Goal: Task Accomplishment & Management: Use online tool/utility

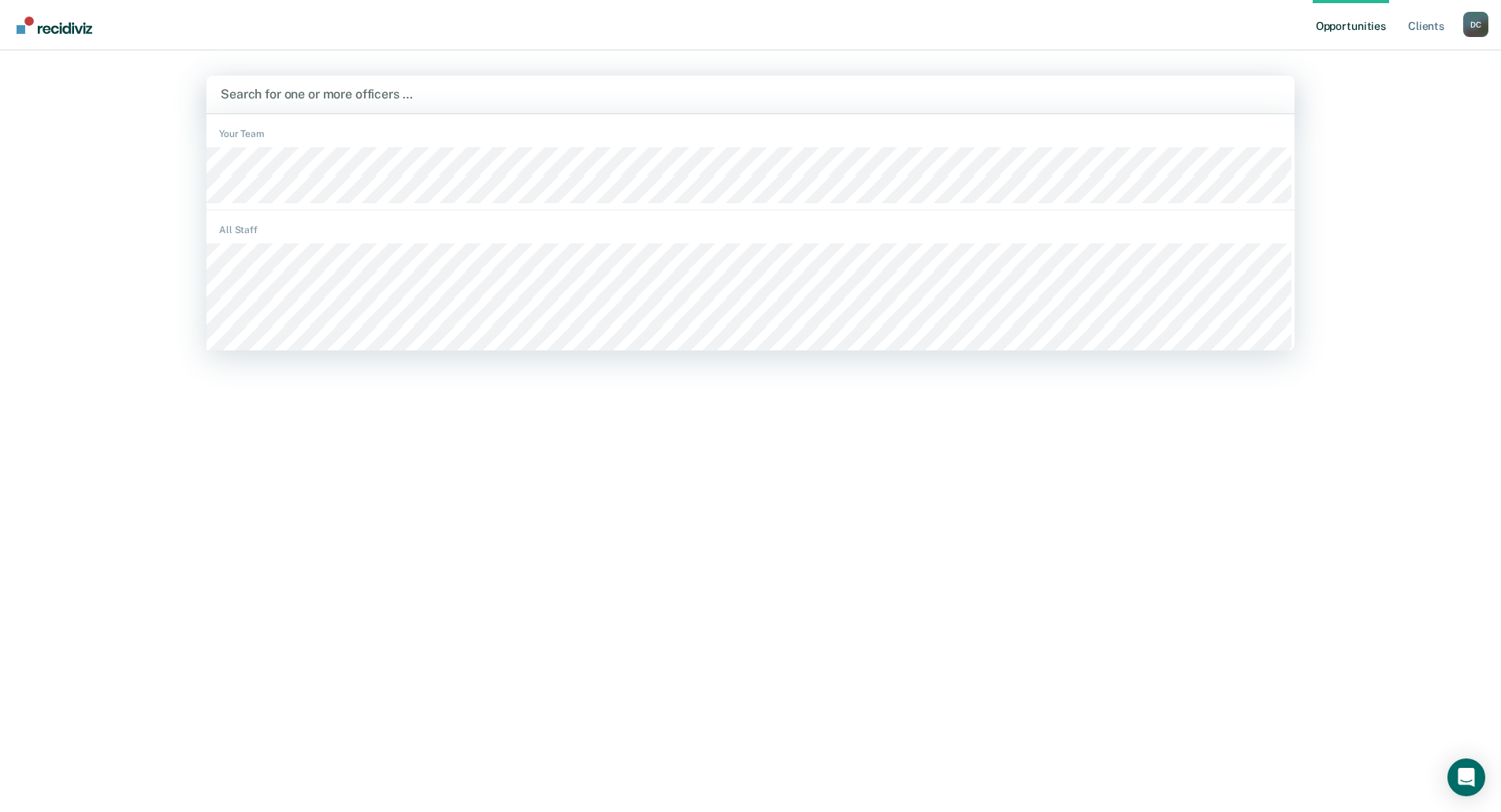
click at [303, 94] on div at bounding box center [750, 94] width 1060 height 18
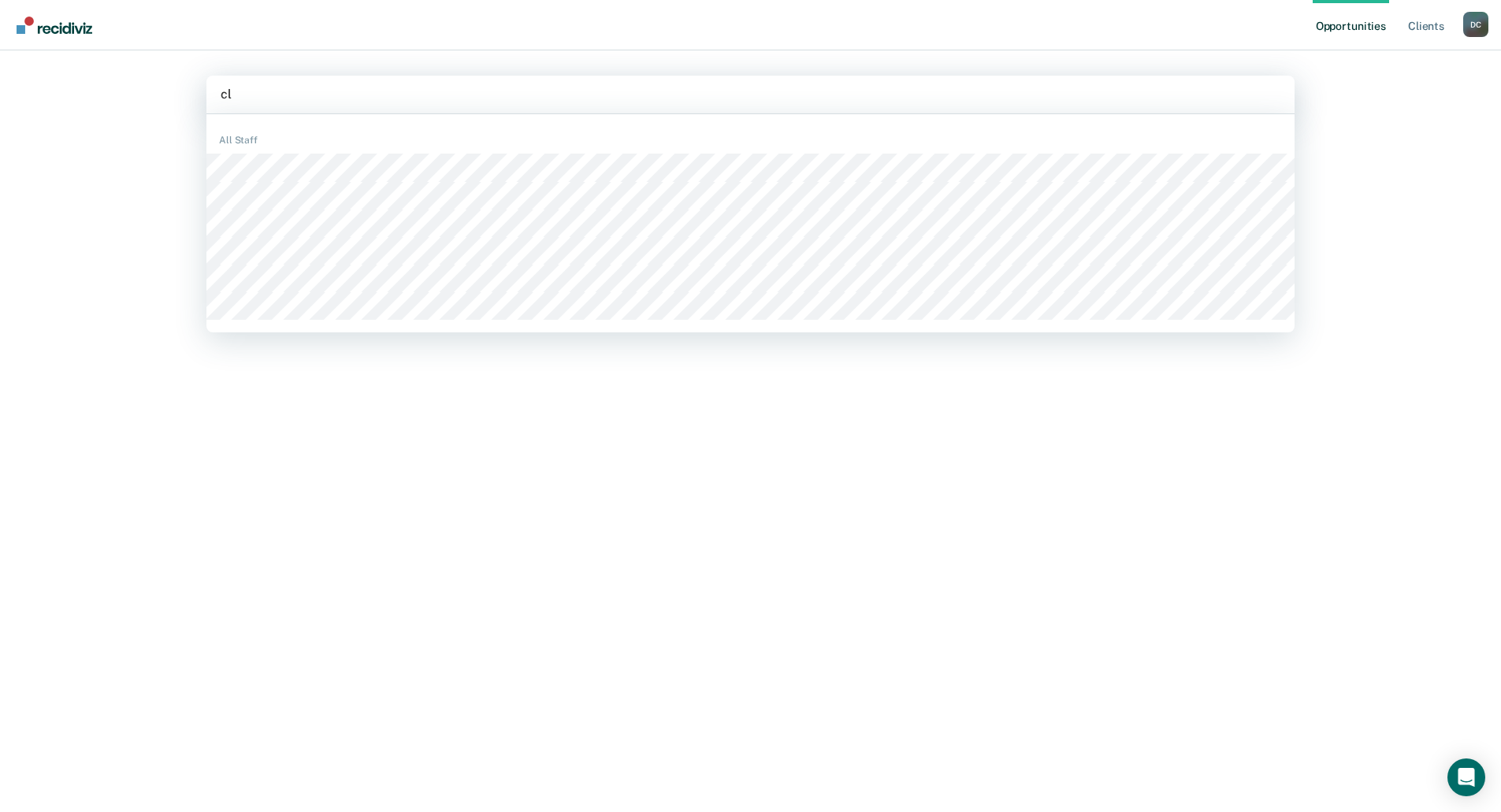
type input "cla"
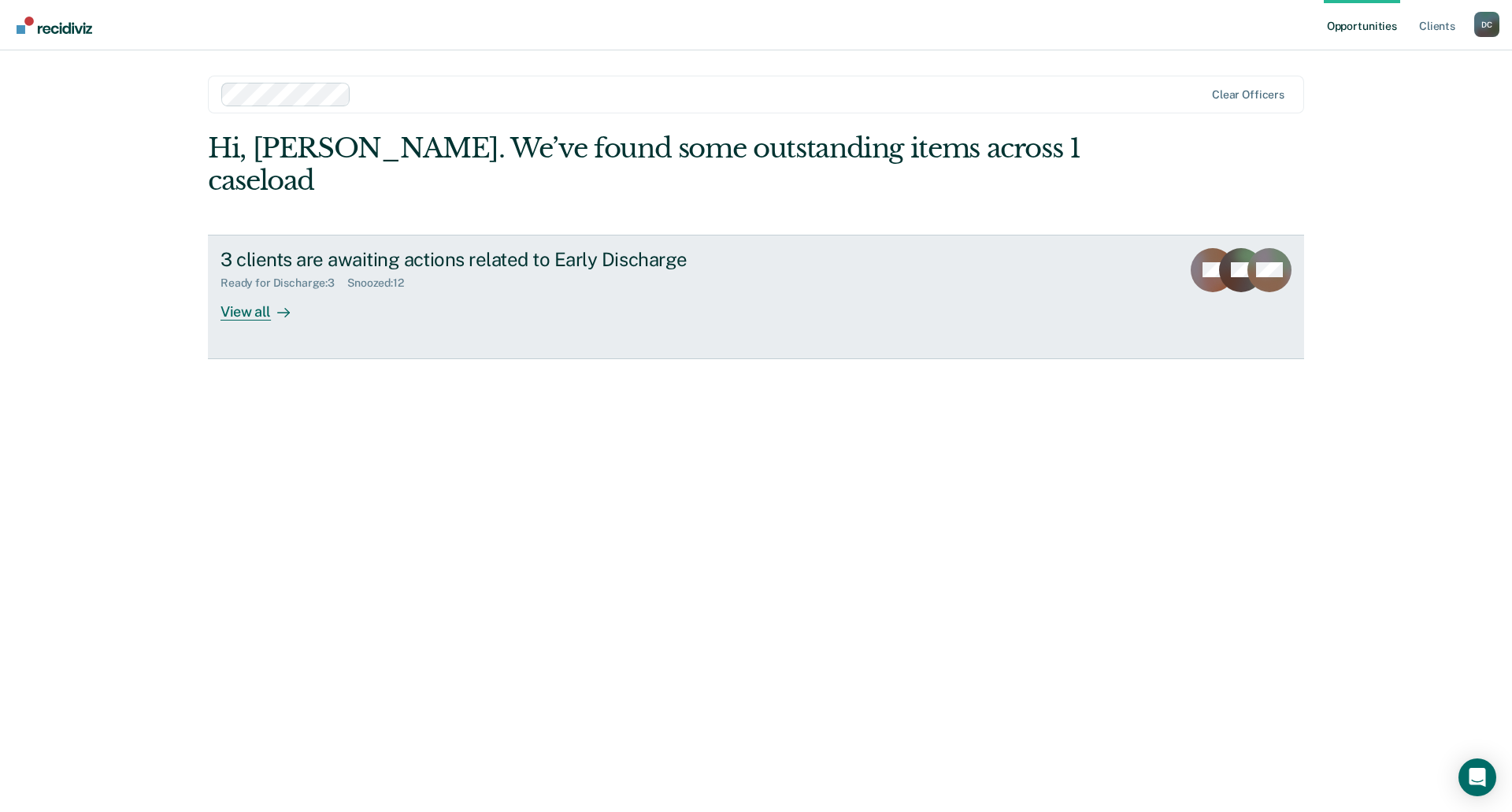
click at [259, 290] on div "View all" at bounding box center [264, 305] width 88 height 31
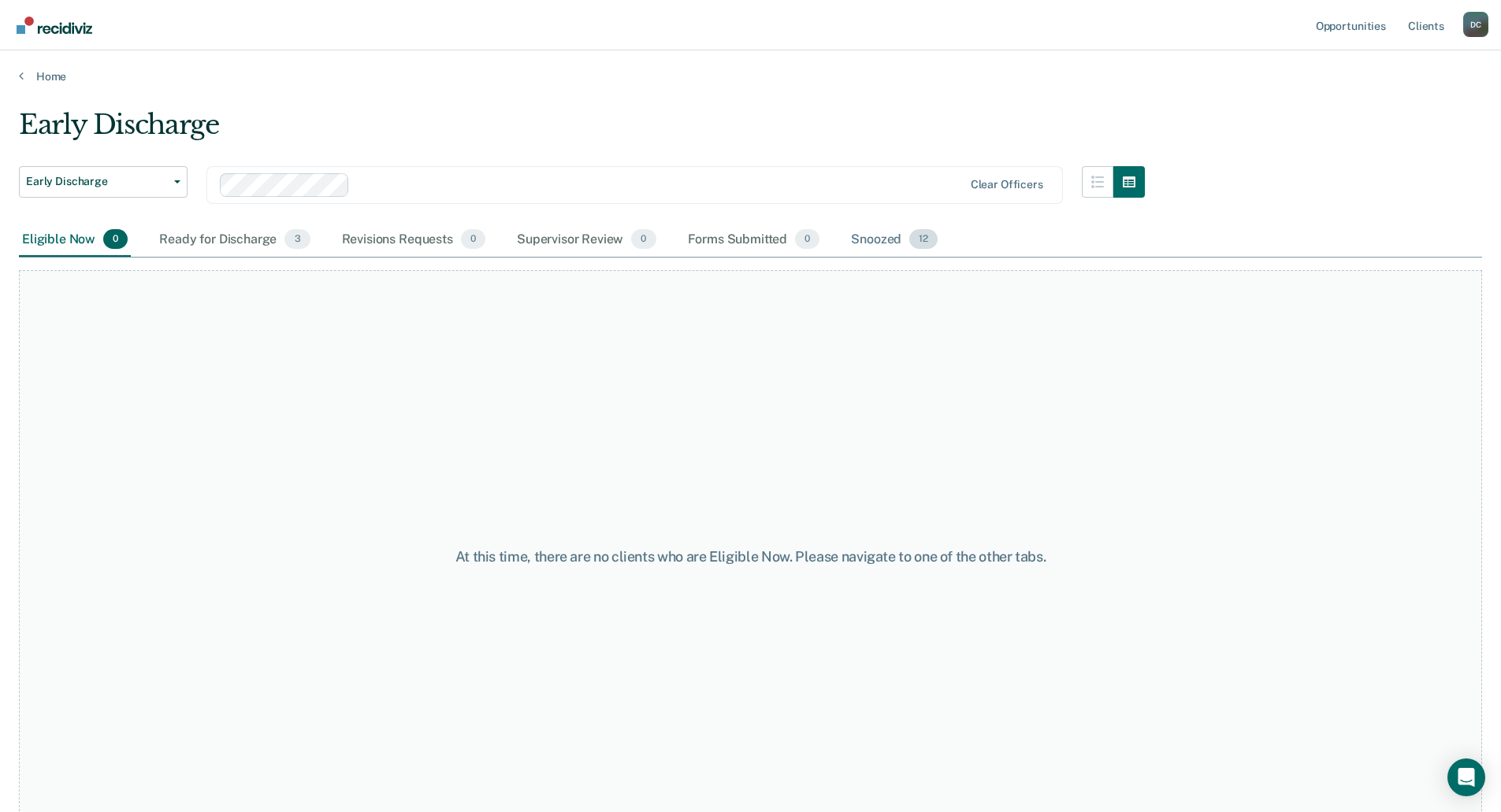
click at [870, 242] on div "Snoozed 12" at bounding box center [894, 240] width 93 height 35
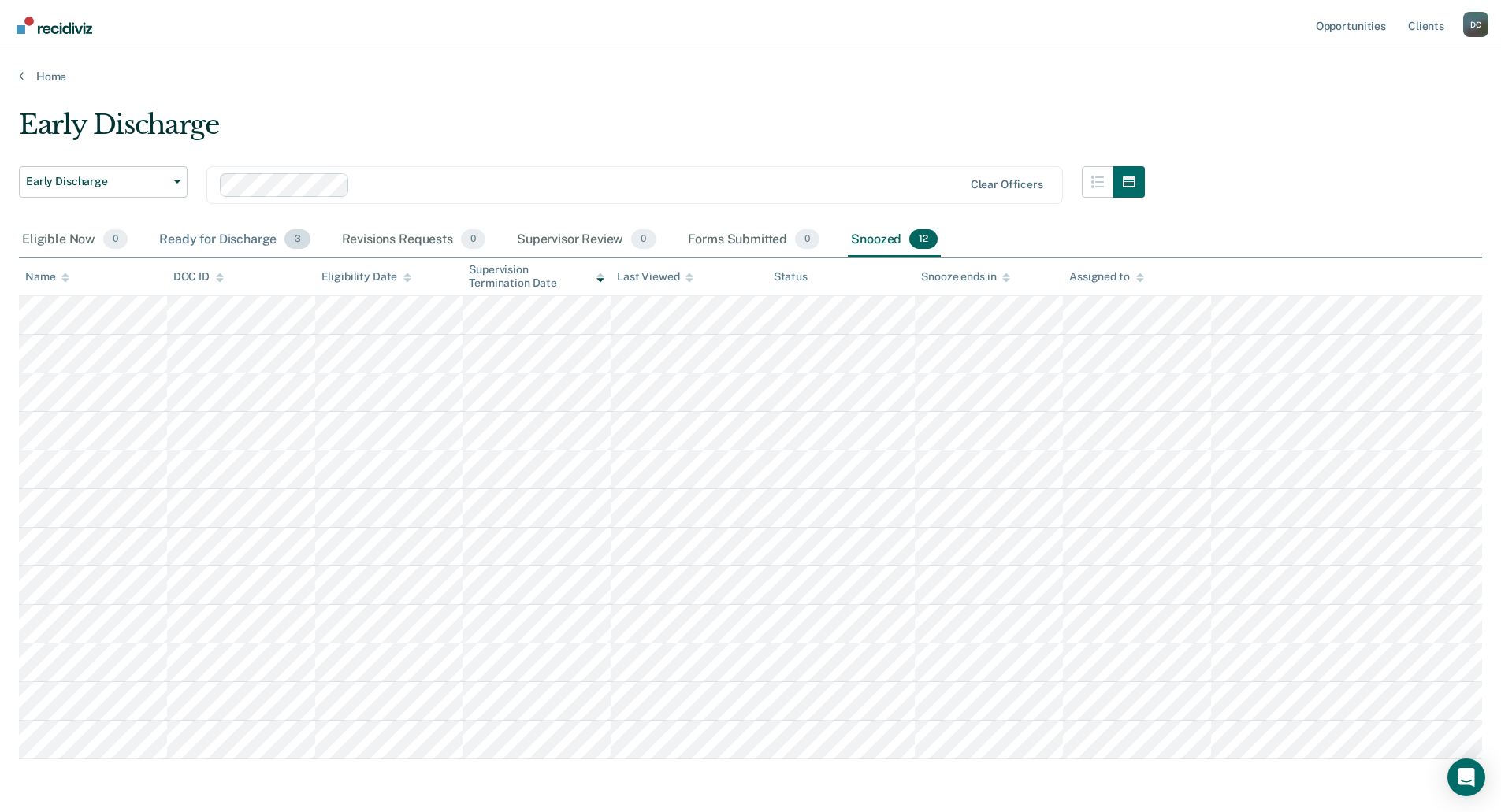
click at [202, 232] on div "Ready for Discharge 3" at bounding box center [234, 240] width 157 height 35
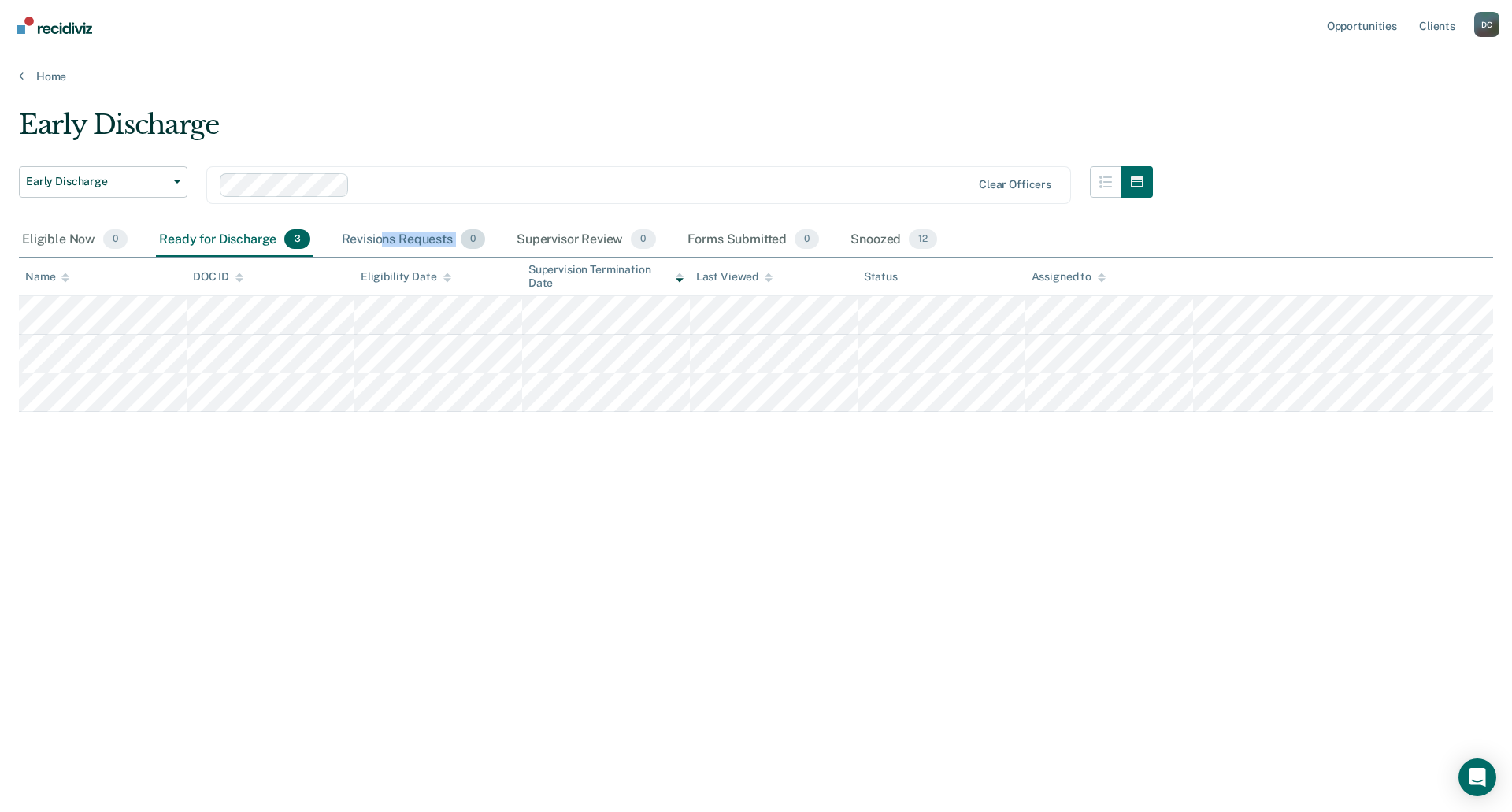
click at [382, 246] on div "Revisions Requests 0" at bounding box center [413, 240] width 150 height 35
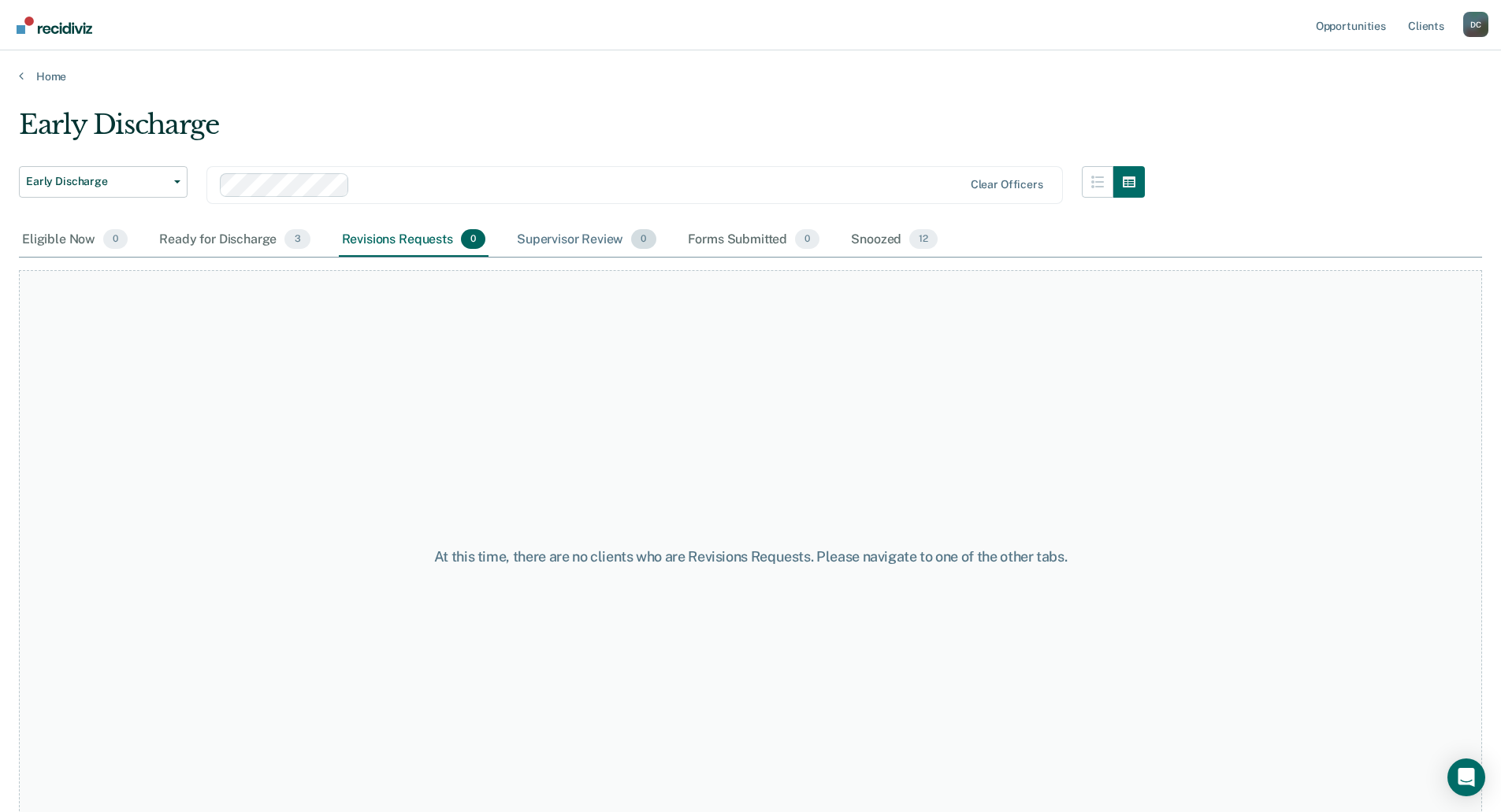
click at [563, 237] on div "Supervisor Review 0" at bounding box center [586, 240] width 145 height 35
click at [722, 243] on div "Forms Submitted 0" at bounding box center [754, 240] width 139 height 35
click at [235, 241] on div "Ready for Discharge 3" at bounding box center [234, 240] width 157 height 35
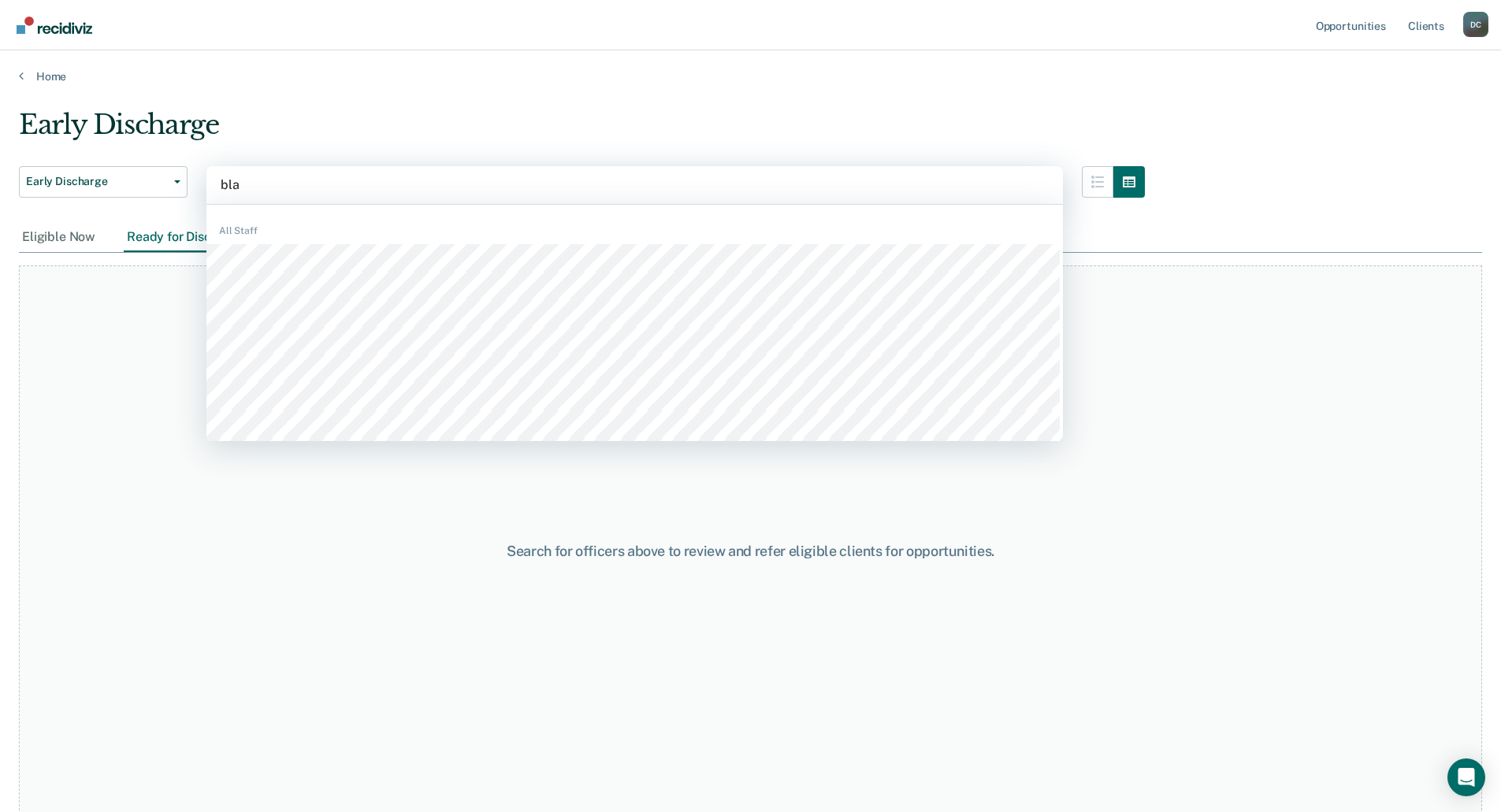
type input "[PERSON_NAME]"
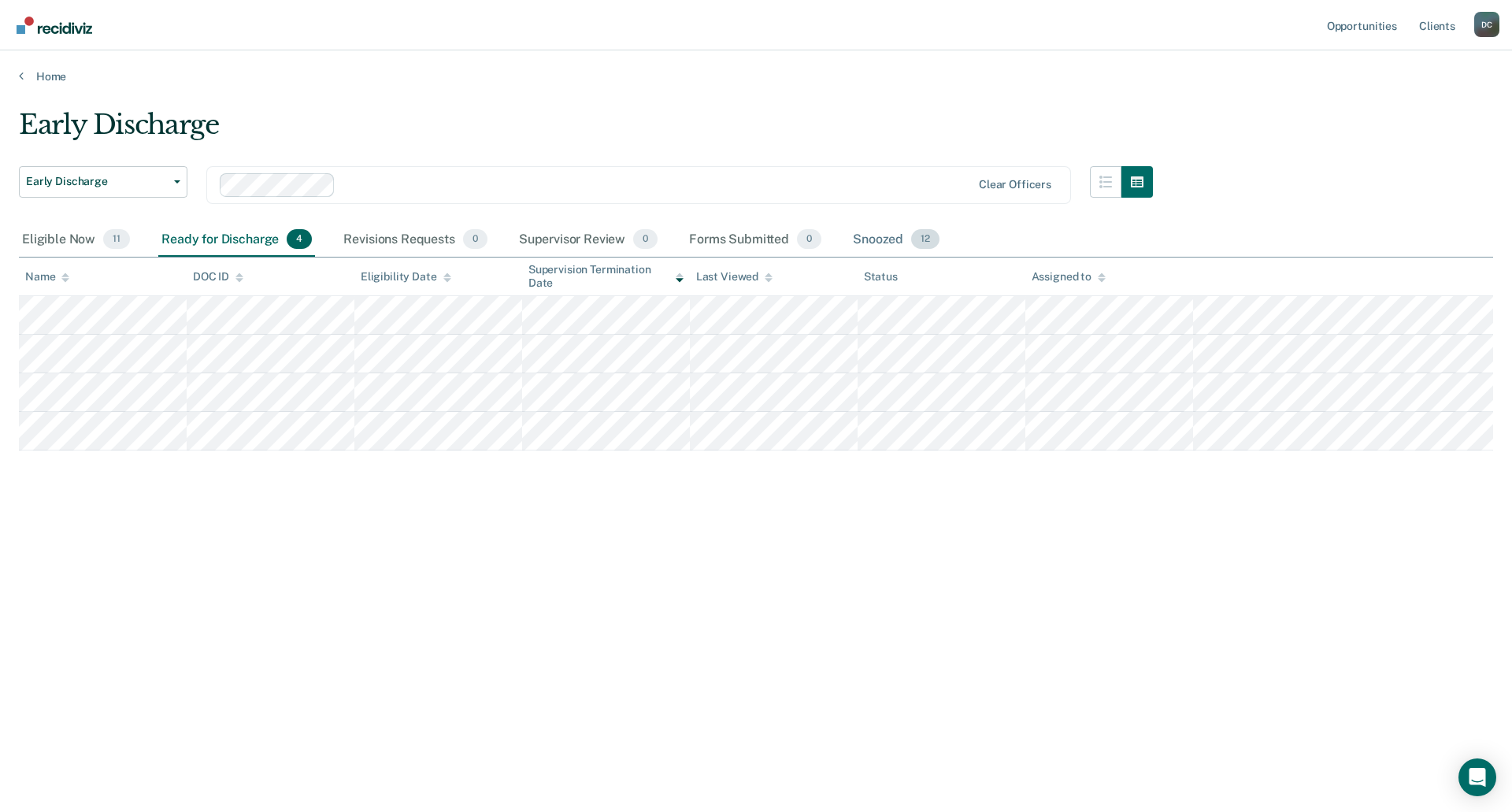
click at [863, 242] on div "Snoozed 12" at bounding box center [895, 240] width 93 height 35
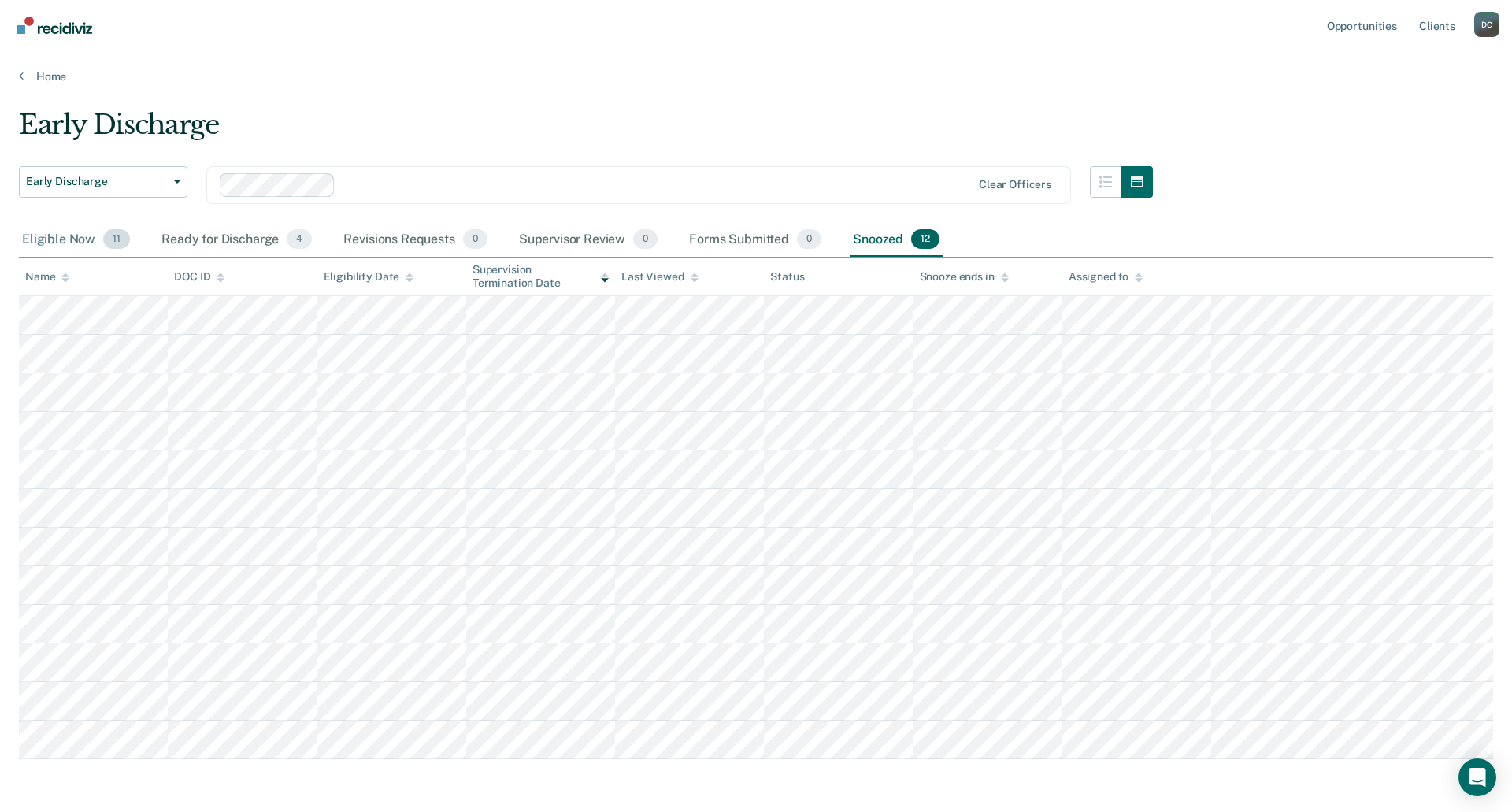
click at [52, 243] on div "Eligible Now 11" at bounding box center [76, 240] width 114 height 35
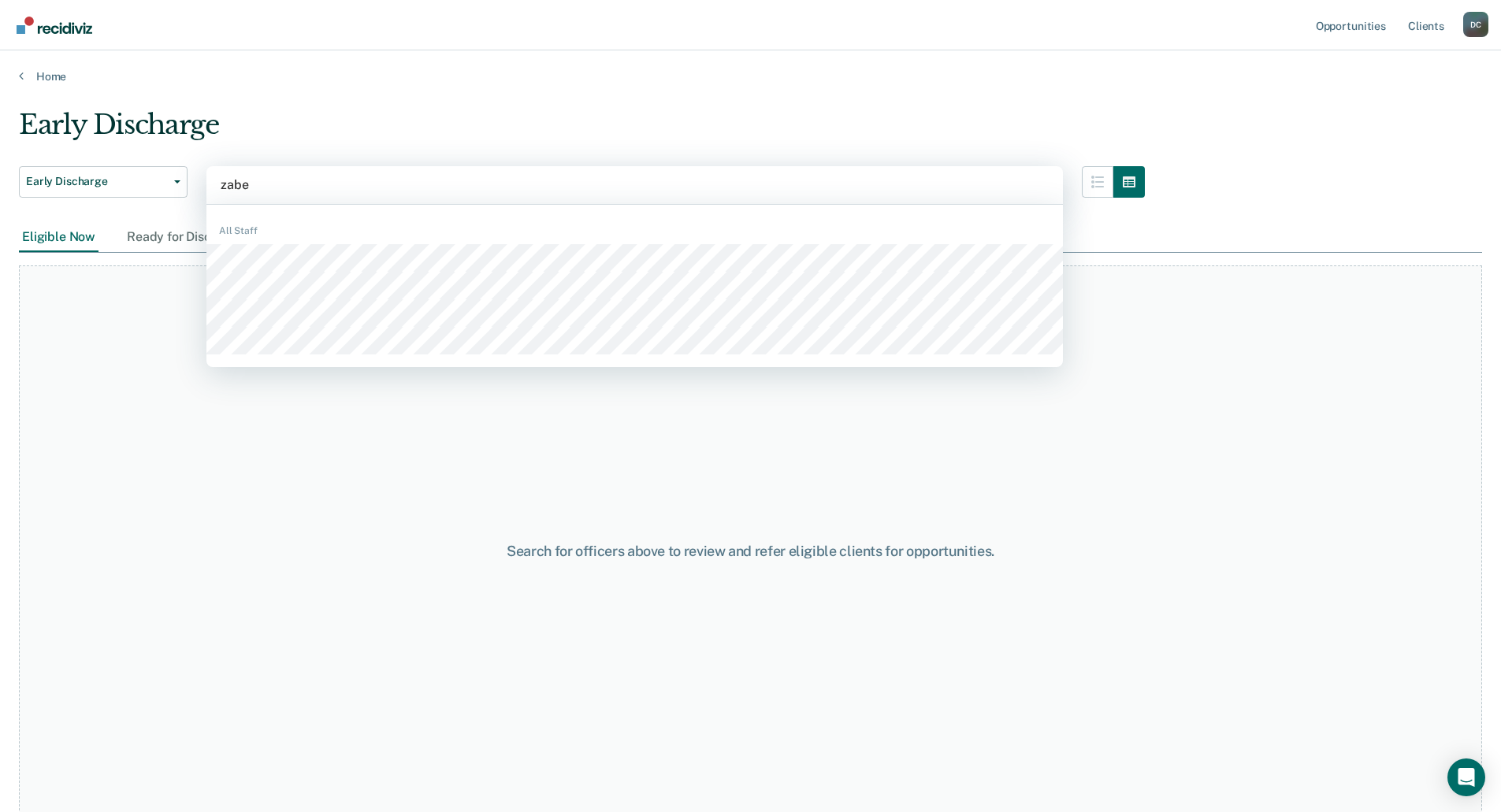
type input "[PERSON_NAME]"
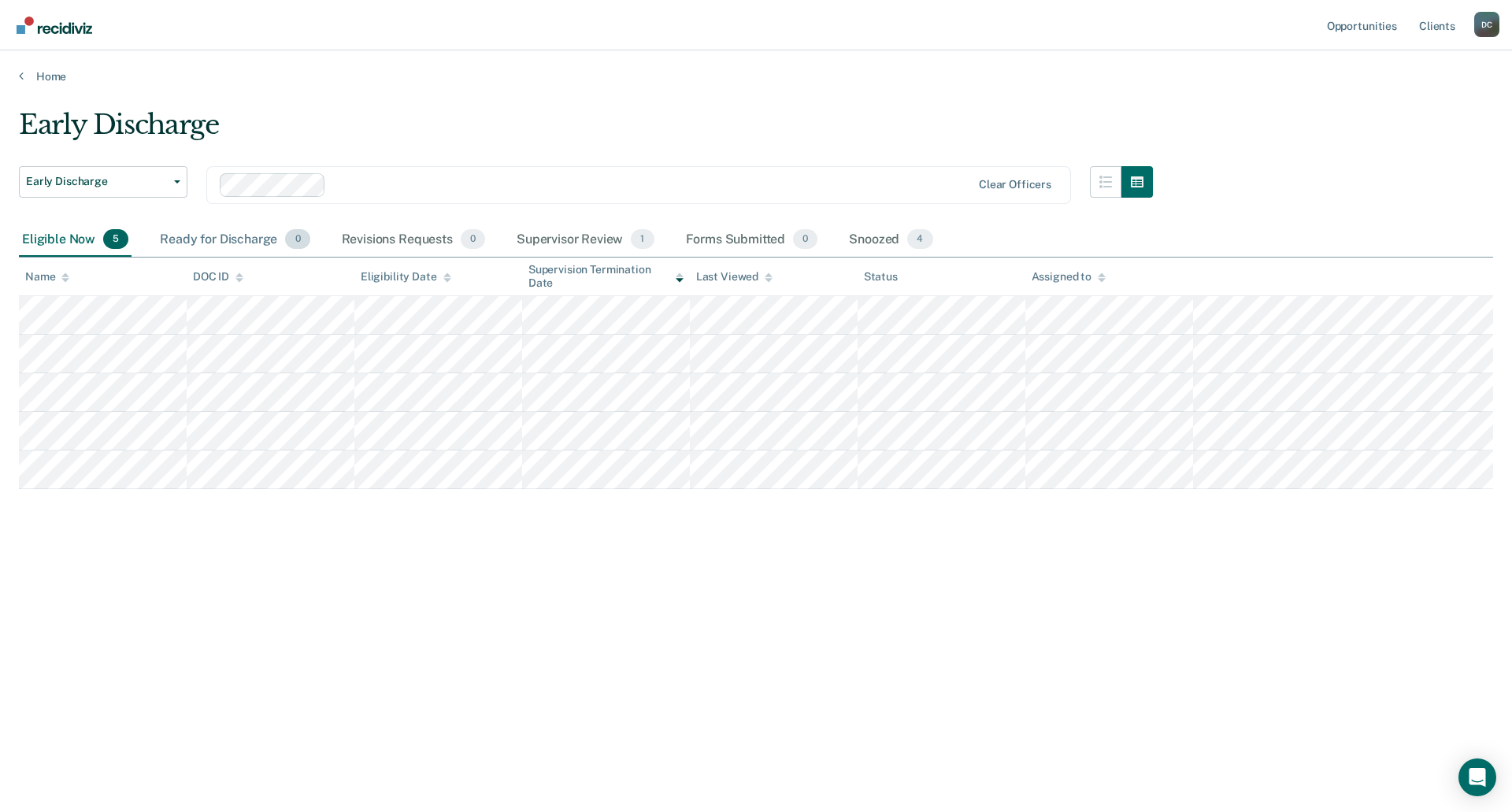
click at [185, 242] on div "Ready for Discharge 0" at bounding box center [234, 240] width 156 height 35
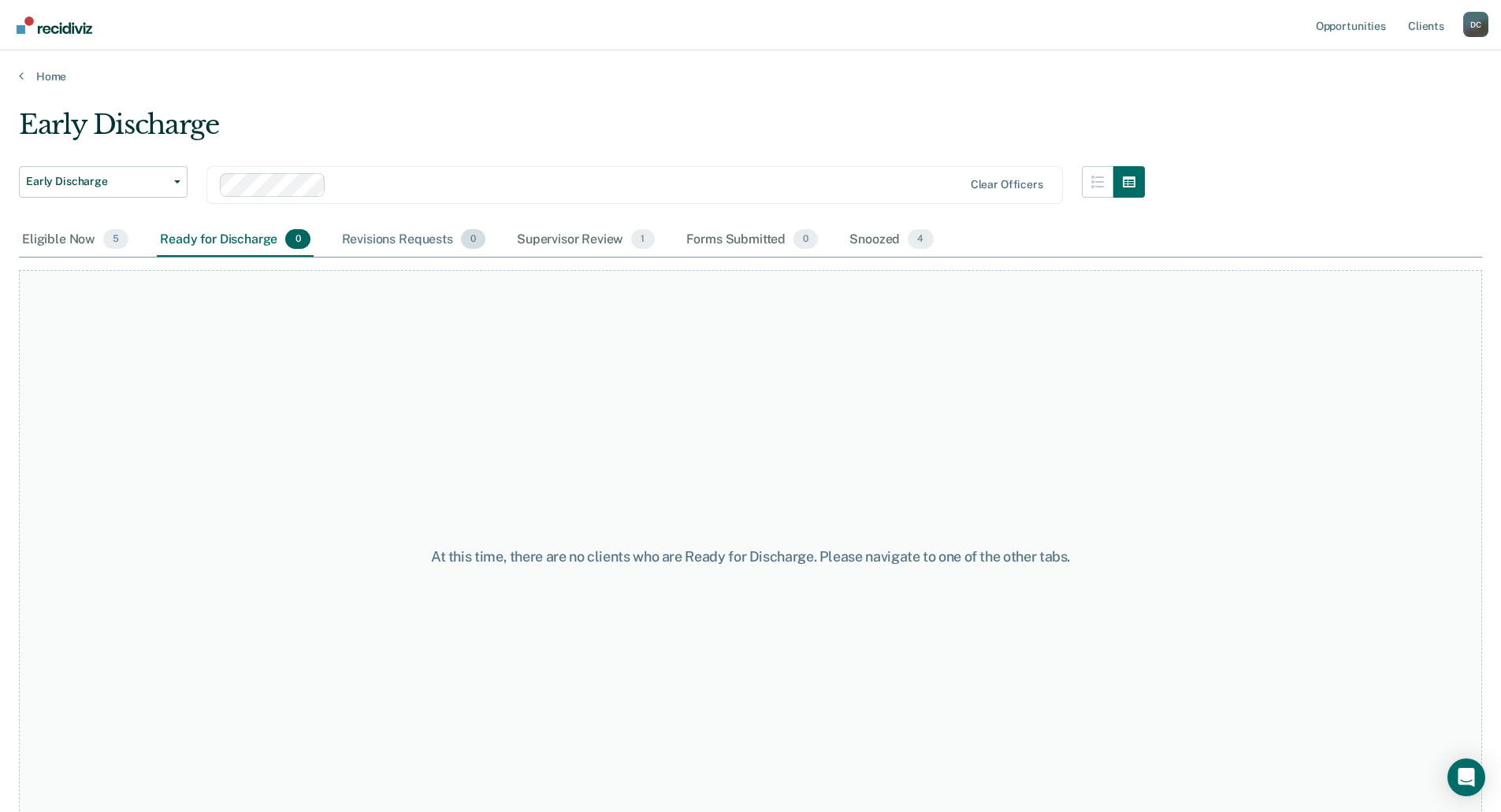
click at [387, 230] on div "Revisions Requests 0" at bounding box center [414, 240] width 150 height 35
click at [553, 233] on div "Supervisor Review 1" at bounding box center [586, 240] width 144 height 35
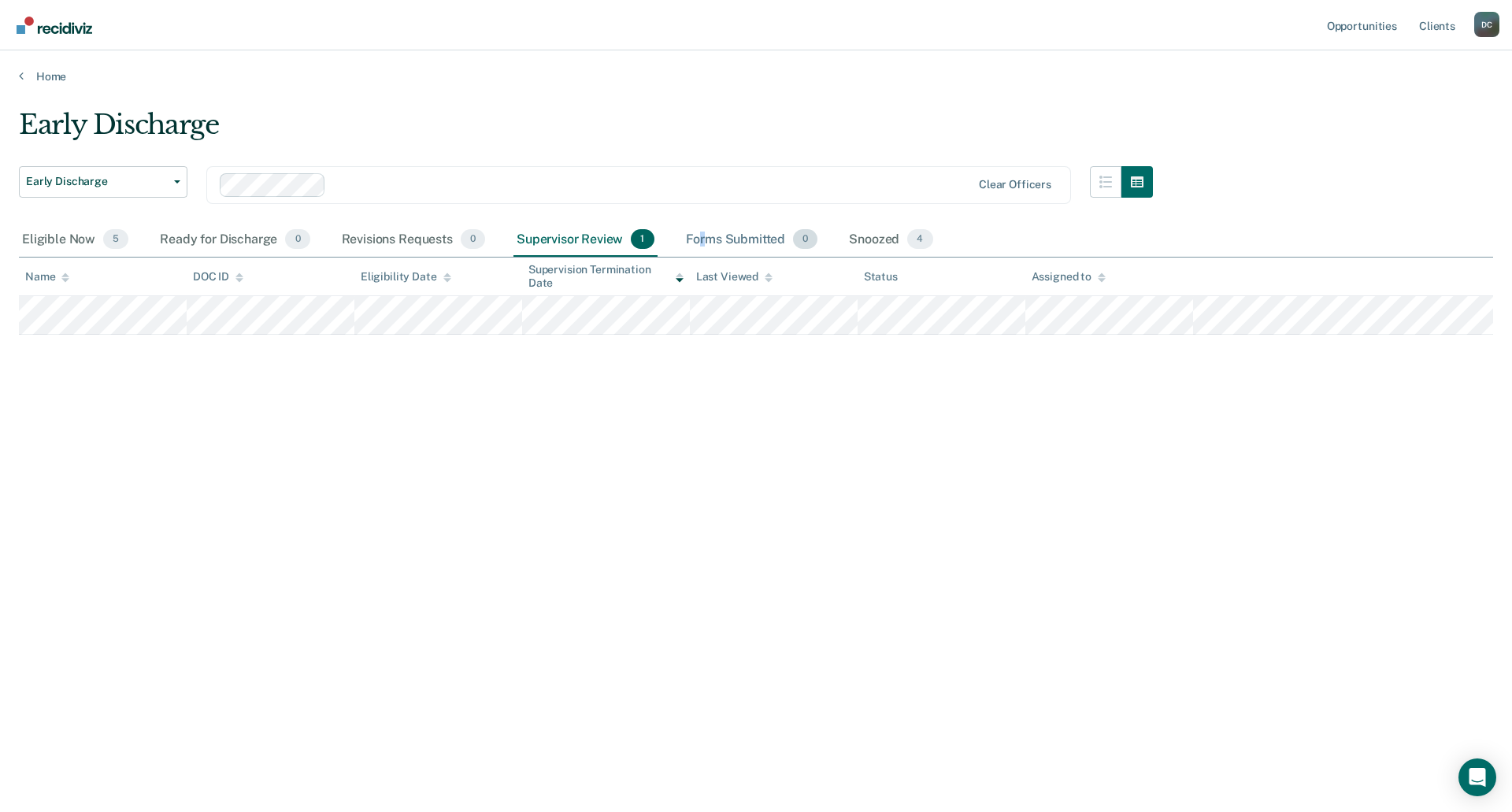
click at [702, 239] on div "Forms Submitted 0" at bounding box center [752, 240] width 139 height 35
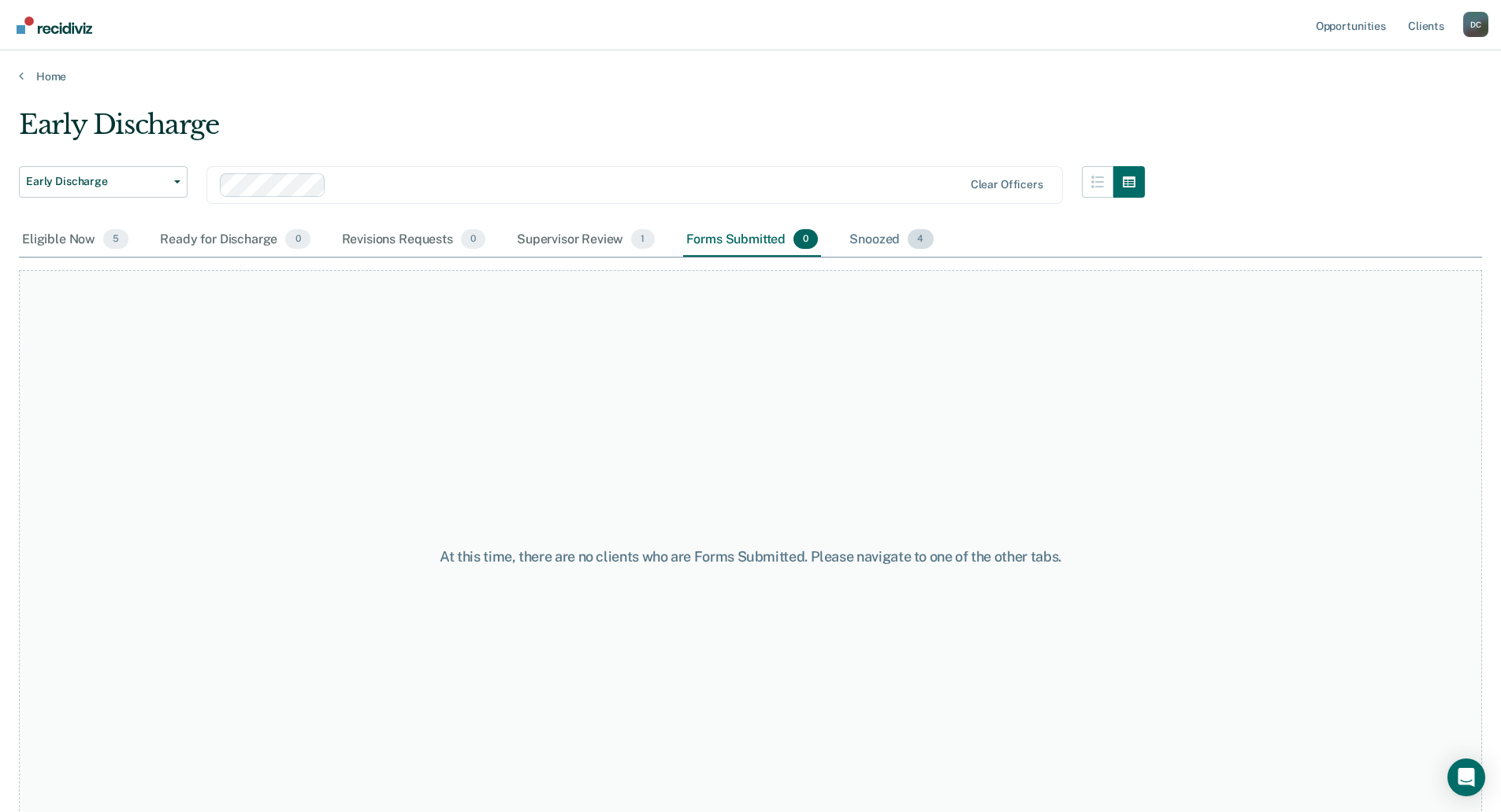
click at [859, 239] on div "Snoozed 4" at bounding box center [891, 240] width 90 height 35
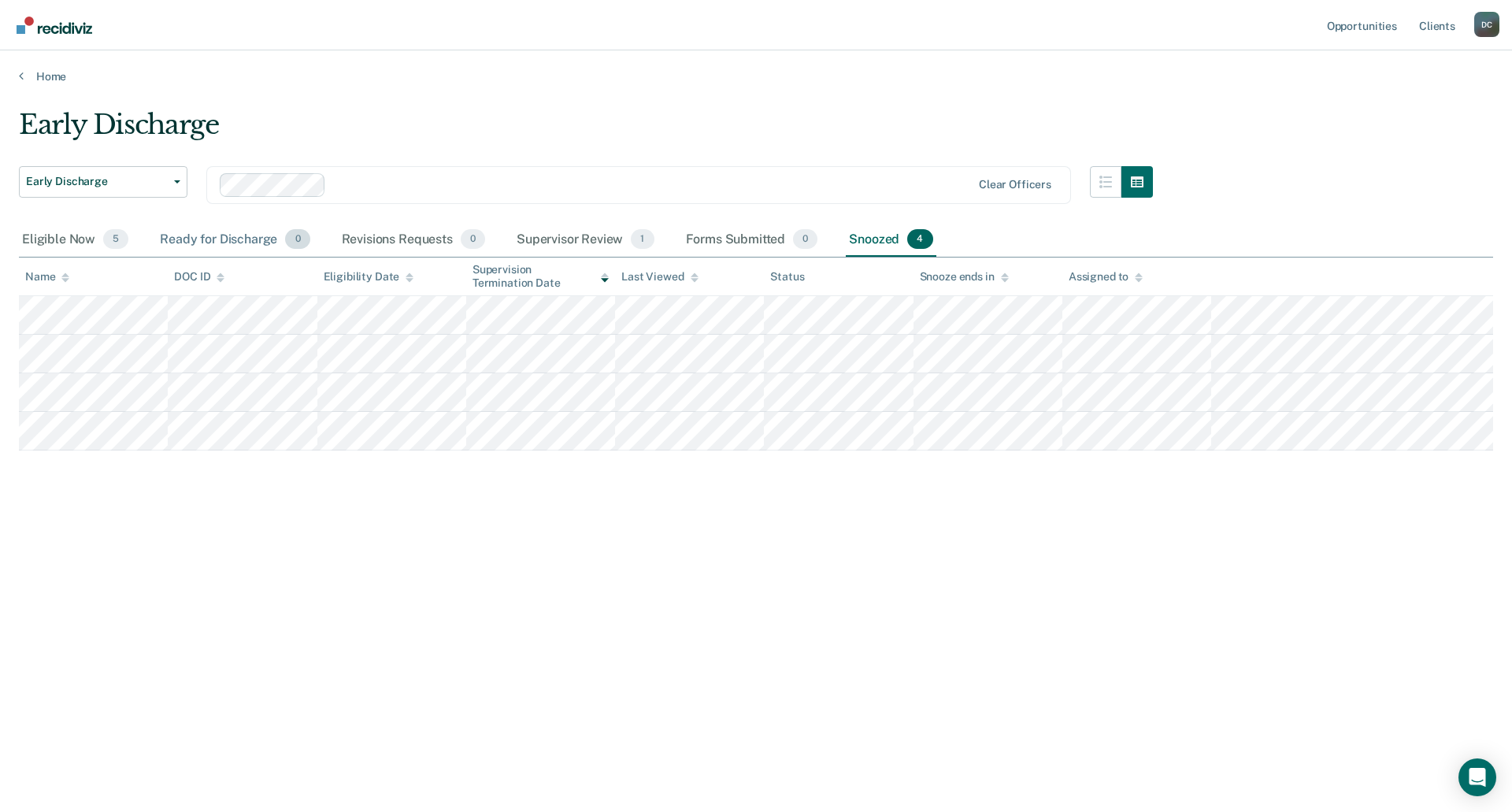
click at [183, 239] on div "Ready for Discharge 0" at bounding box center [234, 240] width 156 height 35
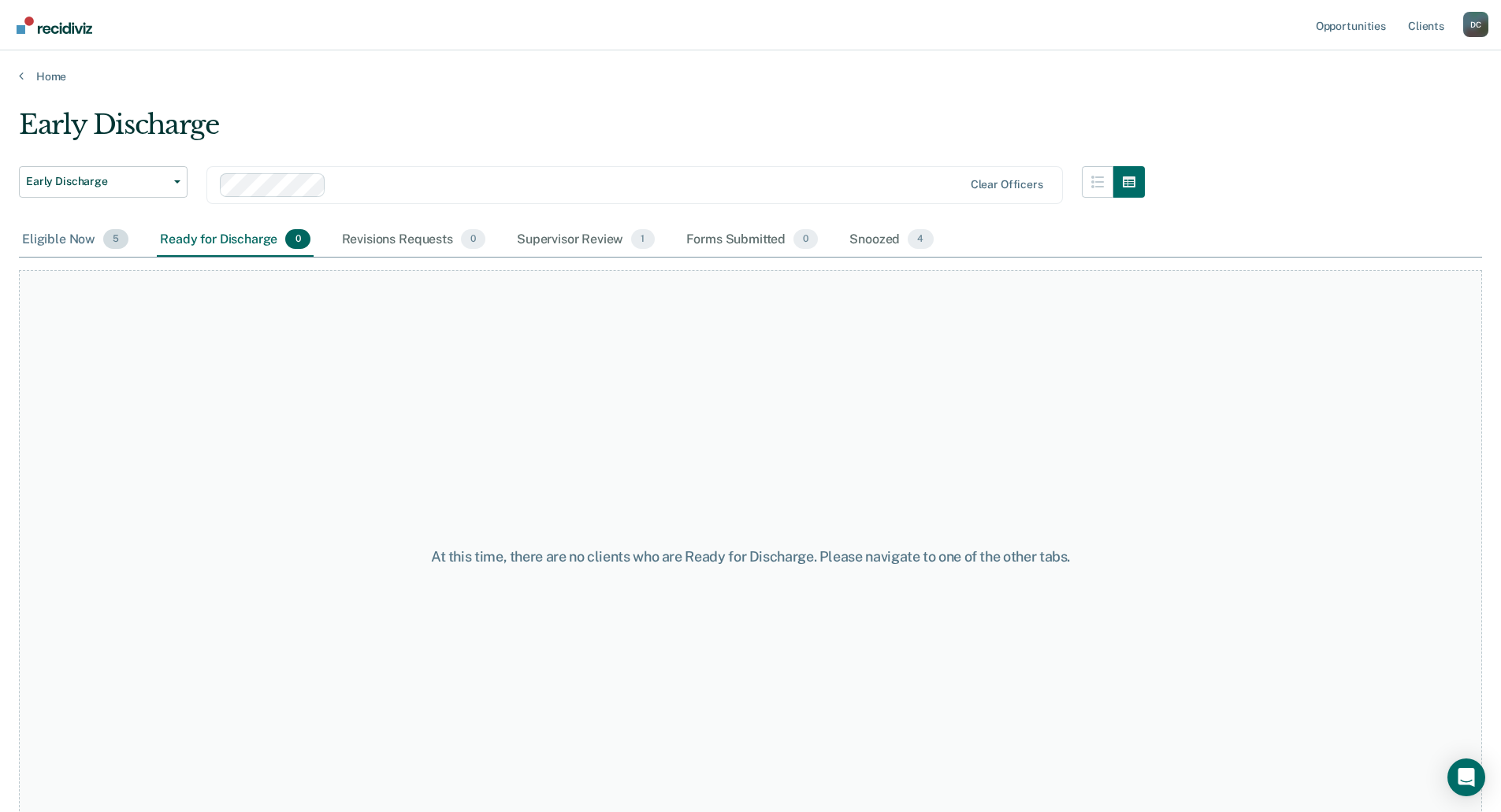
click at [71, 242] on div "Eligible Now 5" at bounding box center [75, 240] width 113 height 35
